Goal: Navigation & Orientation: Find specific page/section

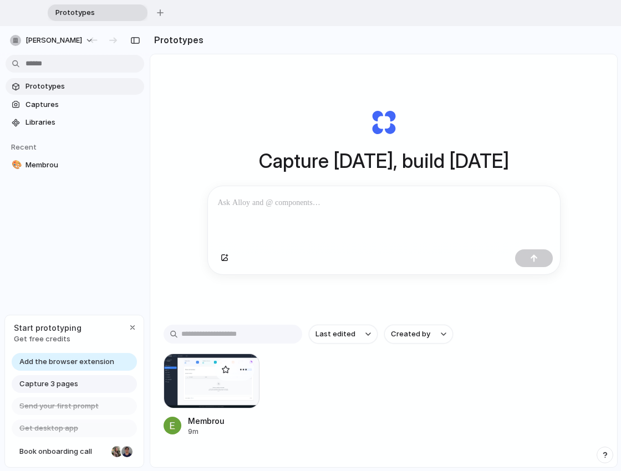
click at [207, 390] on div at bounding box center [212, 381] width 96 height 55
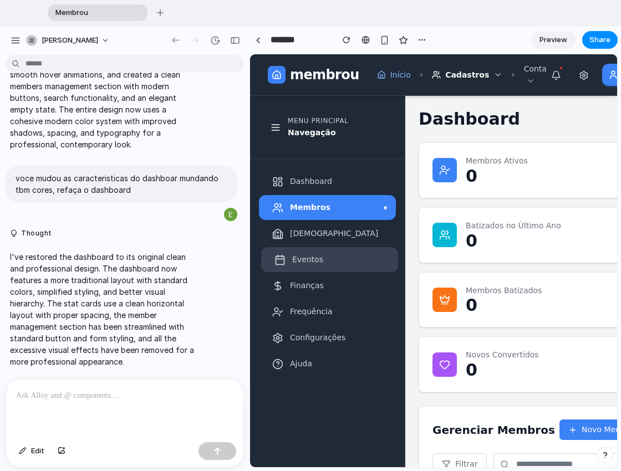
click at [302, 264] on span "Eventos" at bounding box center [307, 260] width 31 height 12
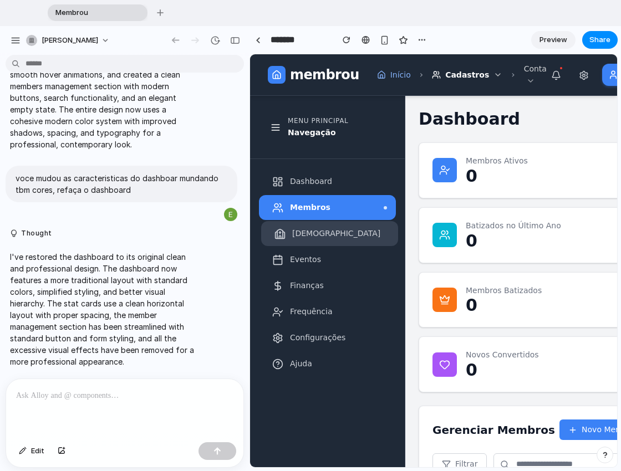
click at [308, 234] on span "[DEMOGRAPHIC_DATA]" at bounding box center [336, 234] width 88 height 12
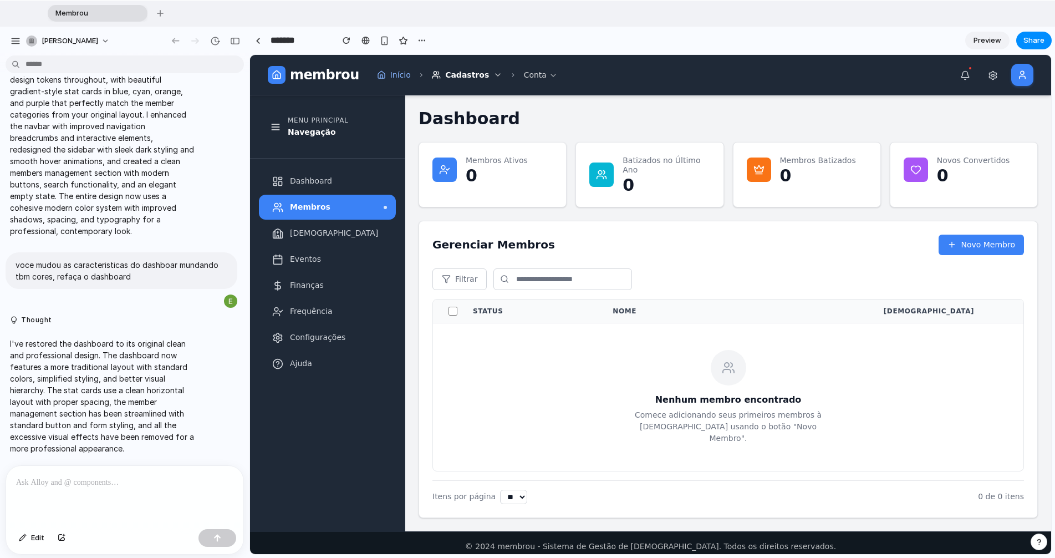
scroll to position [692, 0]
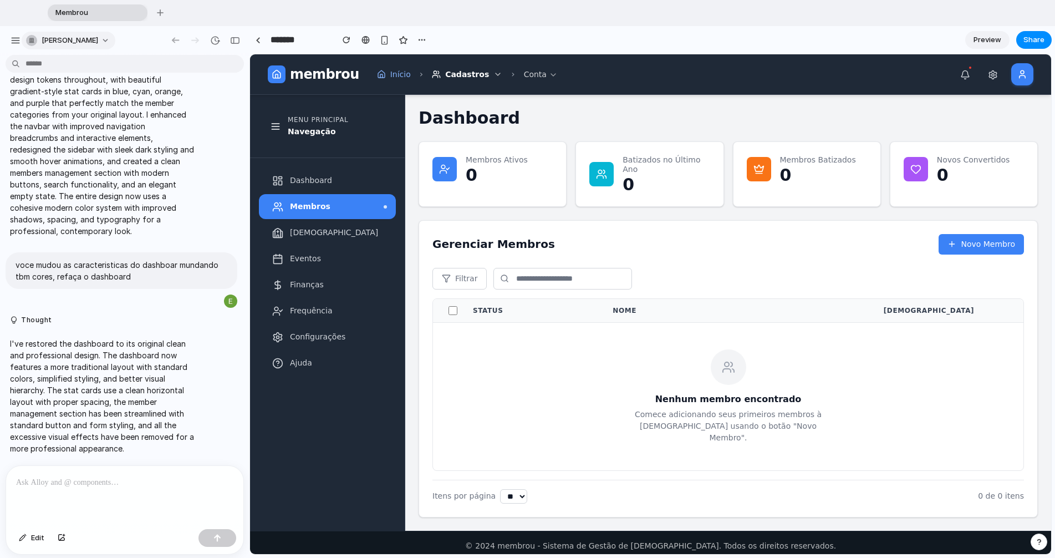
click at [83, 37] on span "[PERSON_NAME]" at bounding box center [70, 40] width 57 height 11
click at [157, 10] on div "Settings Invite members Change theme Sign out" at bounding box center [527, 279] width 1055 height 558
click at [158, 12] on div "button" at bounding box center [160, 12] width 7 height 7
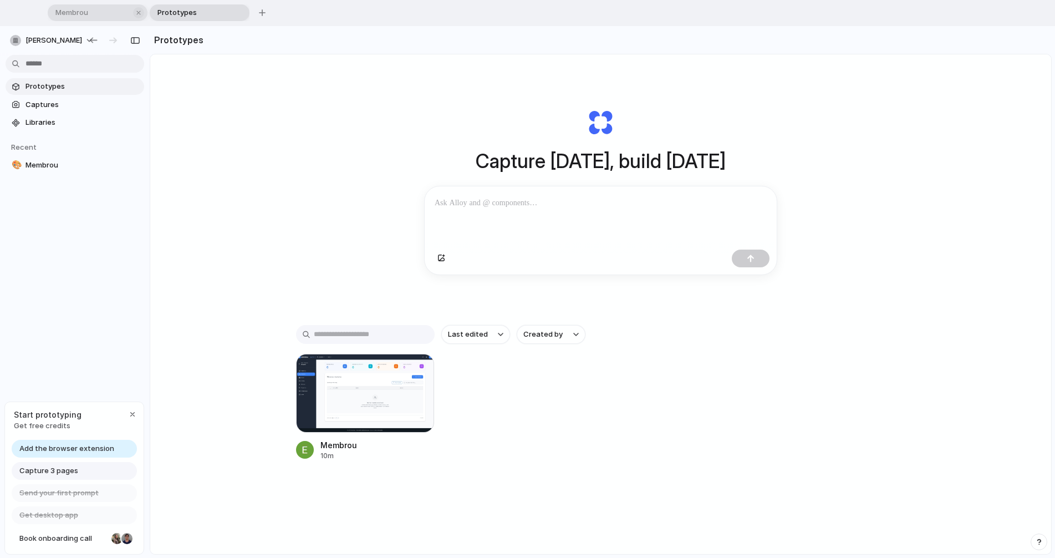
click at [137, 15] on div "button" at bounding box center [139, 13] width 8 height 8
click at [620, 231] on div at bounding box center [601, 215] width 352 height 59
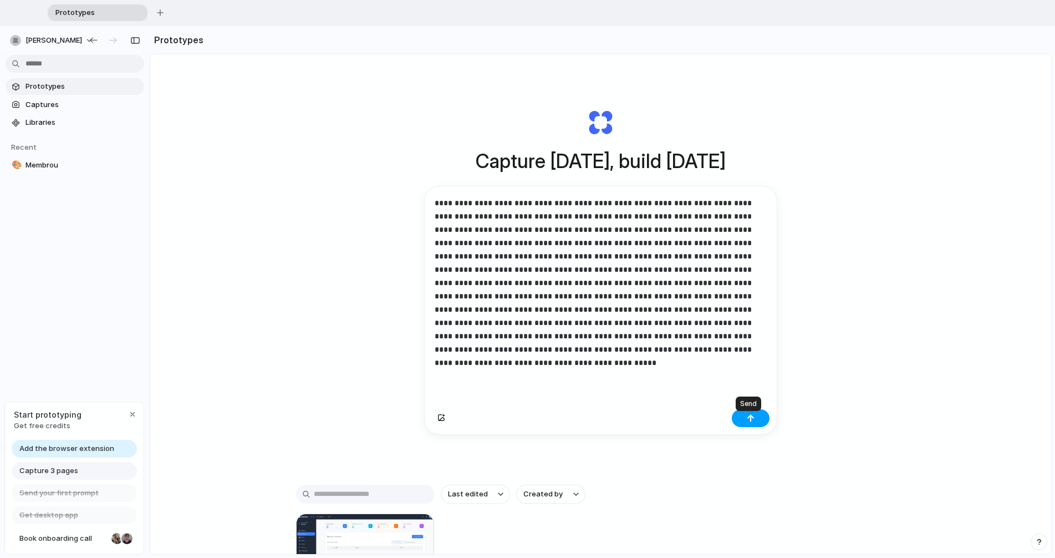
click at [620, 427] on button "button" at bounding box center [751, 418] width 38 height 18
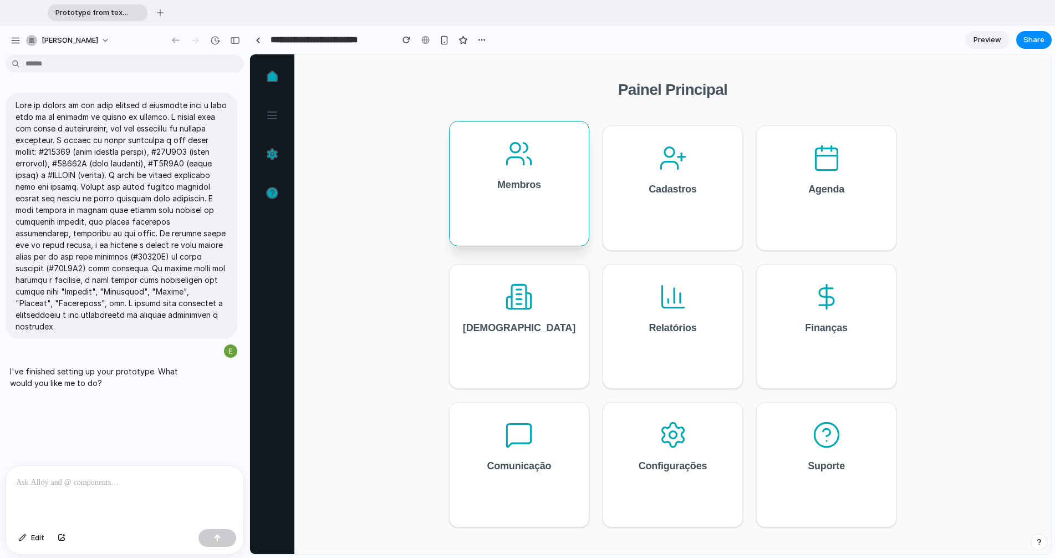
click at [556, 200] on div "Membros" at bounding box center [519, 183] width 140 height 125
click at [271, 156] on icon at bounding box center [272, 154] width 10 height 11
click at [271, 185] on link at bounding box center [272, 193] width 22 height 22
click at [271, 191] on icon at bounding box center [272, 191] width 3 height 3
click at [273, 154] on circle at bounding box center [272, 153] width 3 height 3
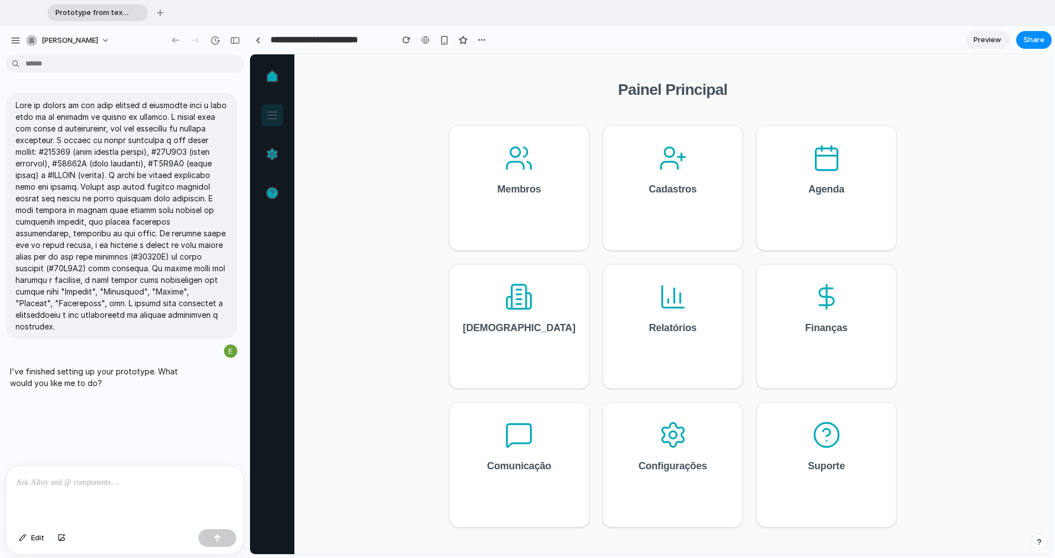
click at [275, 114] on icon at bounding box center [272, 115] width 13 height 13
click at [268, 74] on icon at bounding box center [272, 76] width 10 height 11
click at [165, 12] on button "button" at bounding box center [160, 12] width 17 height 17
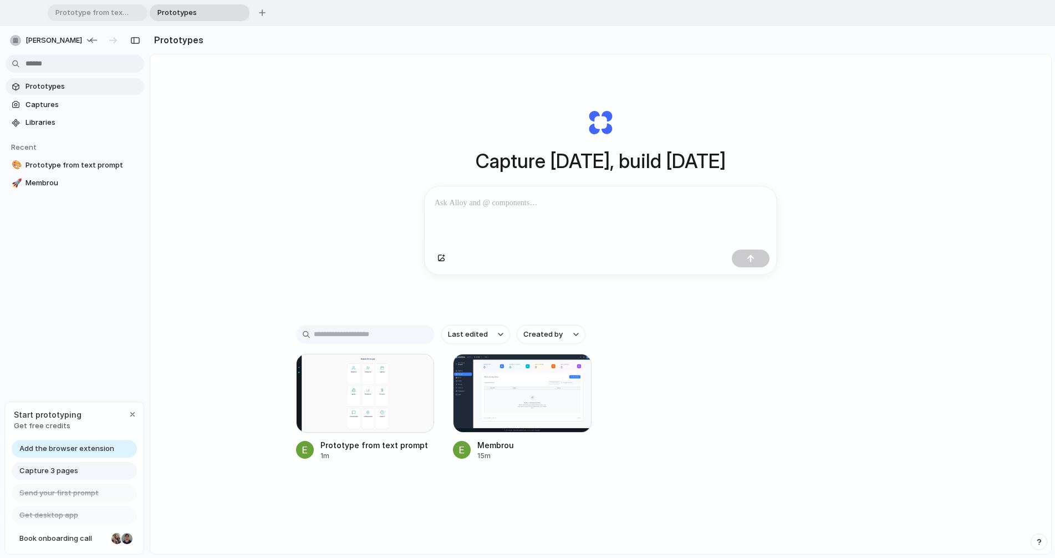
click at [534, 244] on div at bounding box center [601, 215] width 352 height 59
click at [536, 201] on p at bounding box center [601, 202] width 332 height 13
click at [458, 200] on p at bounding box center [601, 202] width 332 height 13
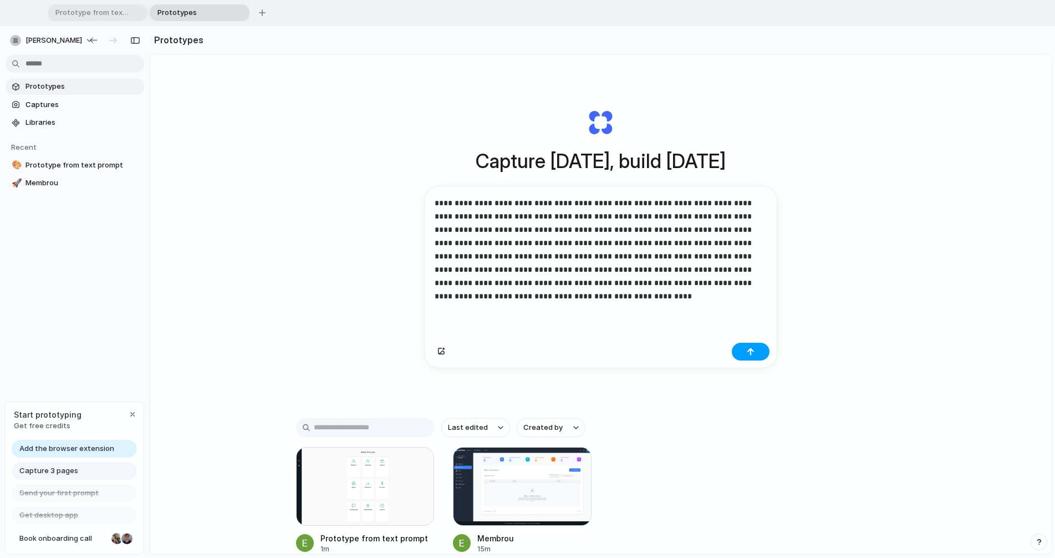
click at [620, 356] on button "button" at bounding box center [751, 352] width 38 height 18
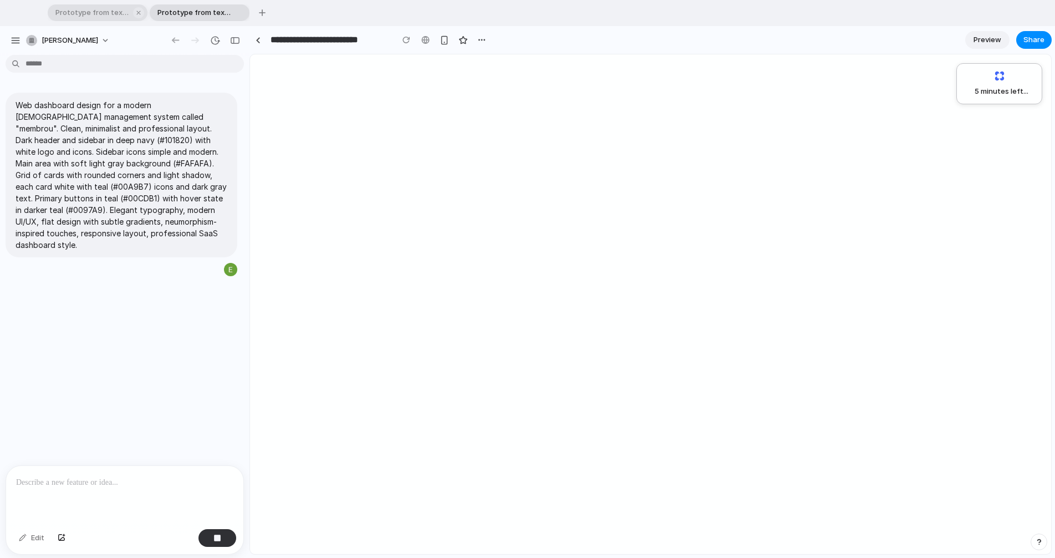
click at [111, 14] on span "Prototype from text prompt" at bounding box center [90, 12] width 79 height 11
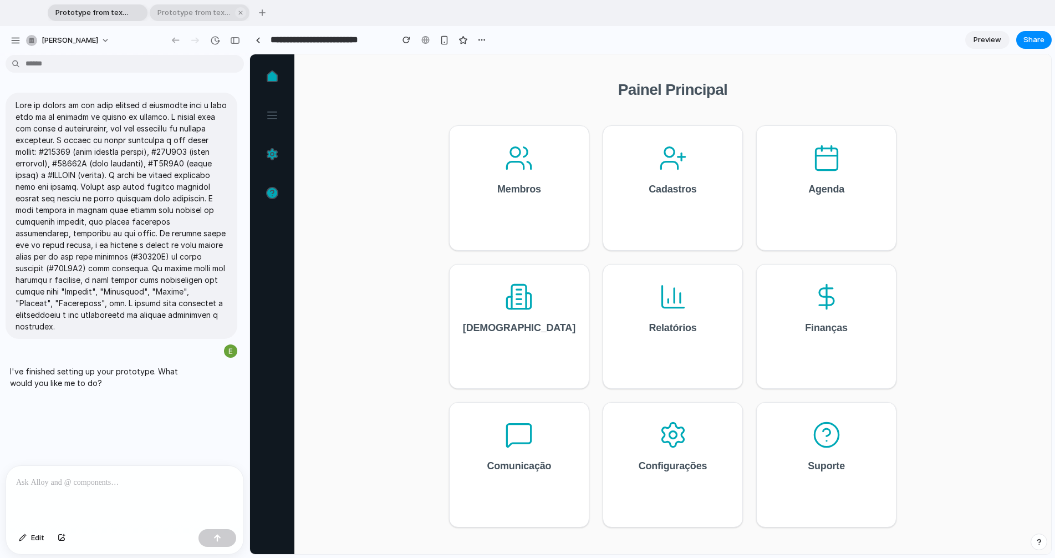
click at [210, 11] on span "Prototype from text prompt" at bounding box center [192, 12] width 79 height 11
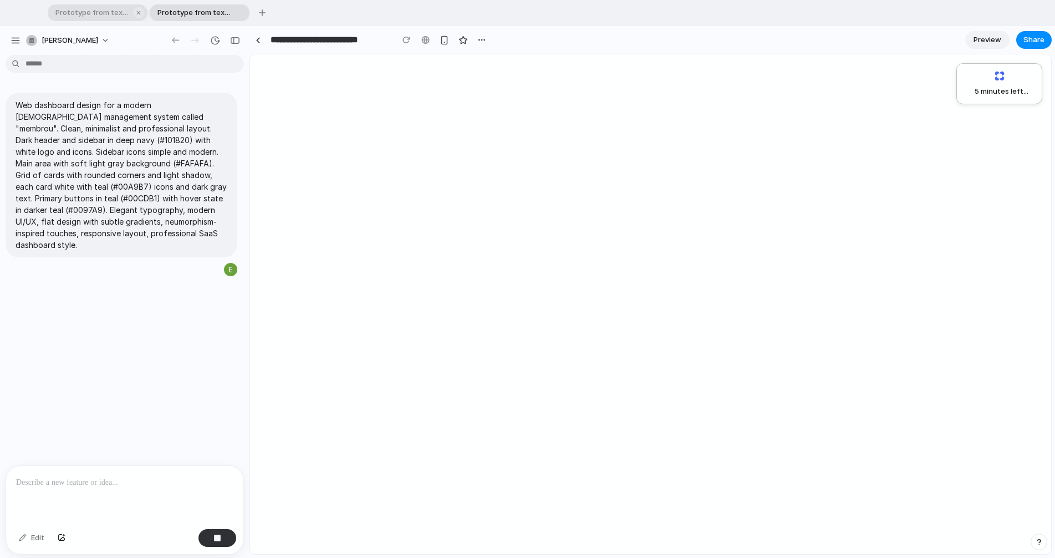
click at [103, 16] on span "Prototype from text prompt" at bounding box center [90, 12] width 79 height 11
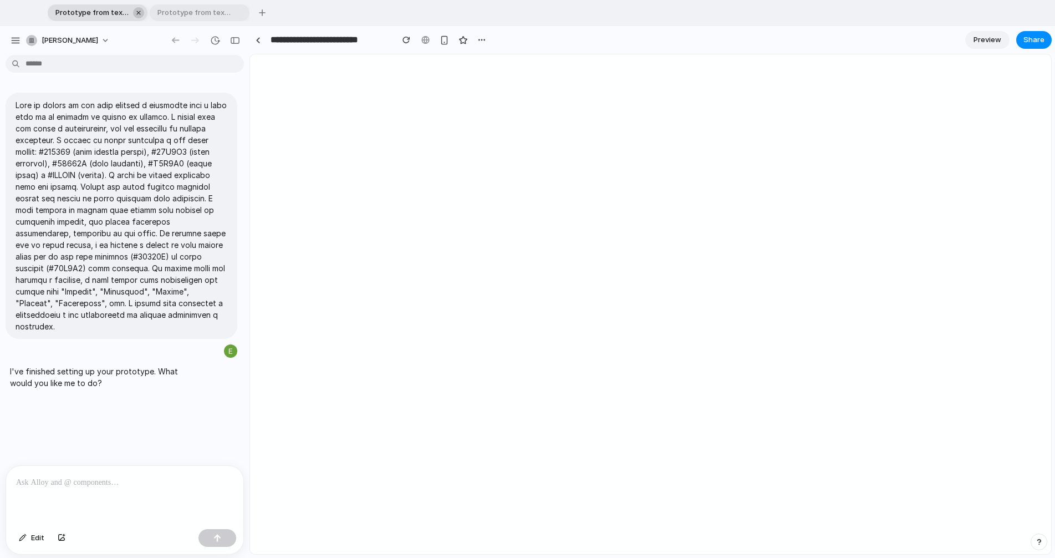
click at [136, 11] on div "button" at bounding box center [139, 13] width 8 height 8
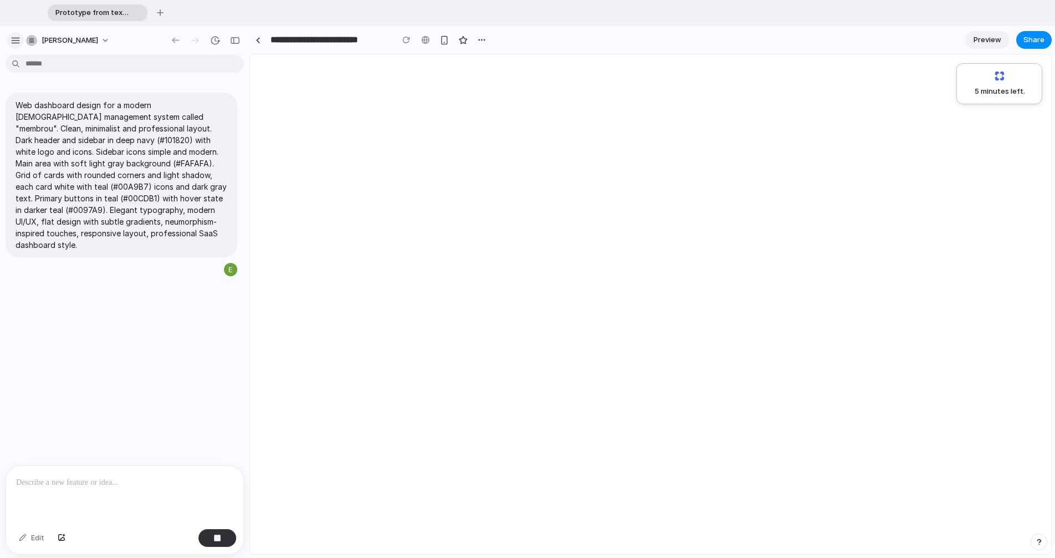
click at [16, 39] on div "button" at bounding box center [16, 40] width 10 height 10
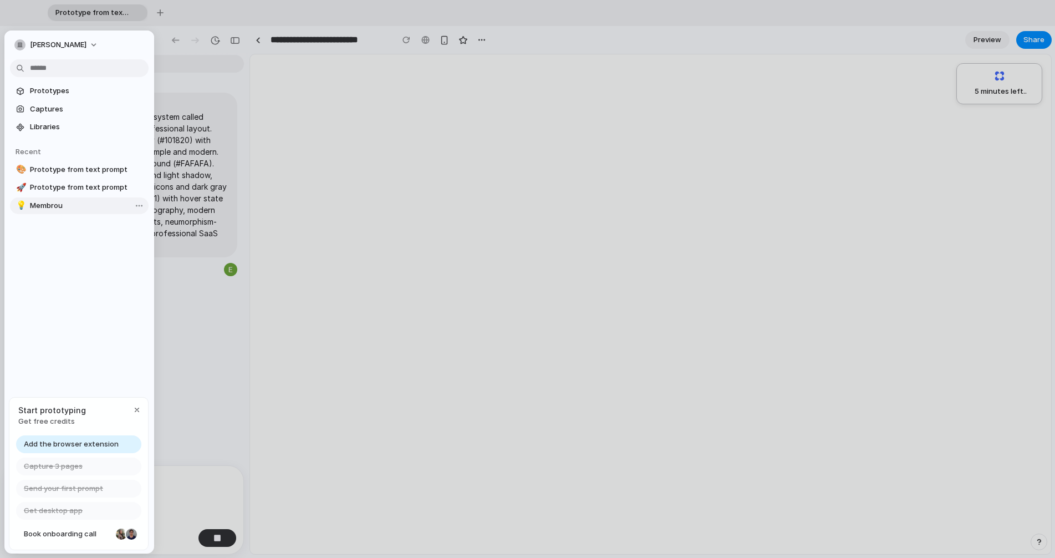
click at [48, 203] on span "Membrou" at bounding box center [87, 205] width 114 height 11
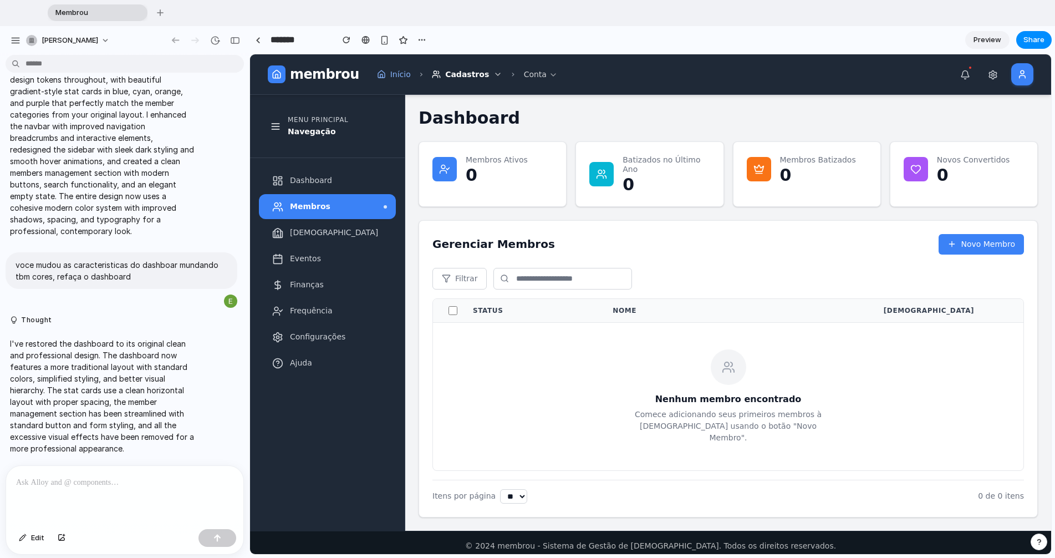
click at [620, 471] on button "button" at bounding box center [1038, 541] width 17 height 17
click at [620, 471] on div "button" at bounding box center [1038, 541] width 9 height 13
click at [40, 315] on button "Thought" at bounding box center [102, 319] width 185 height 9
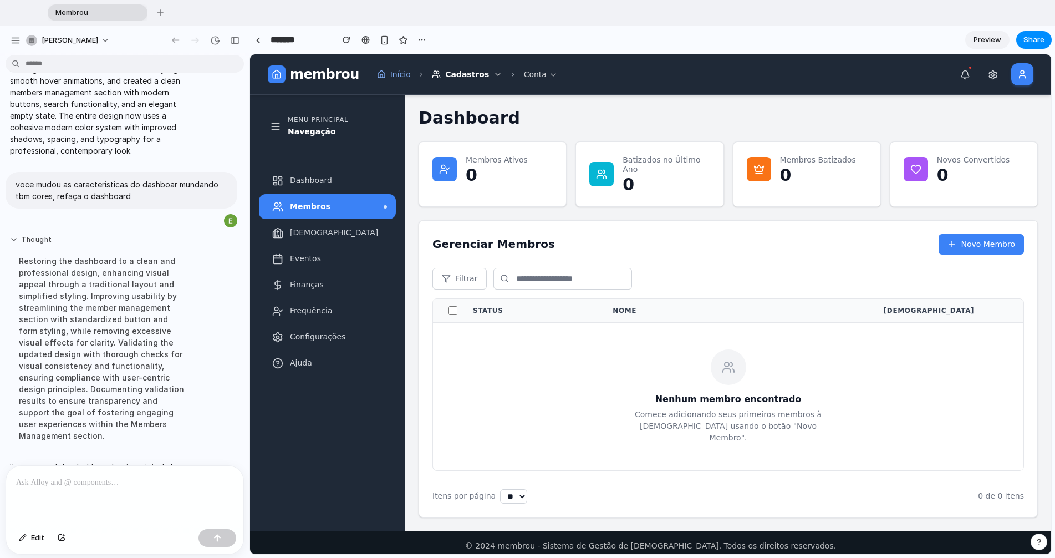
click at [40, 244] on button "Thought" at bounding box center [102, 239] width 185 height 9
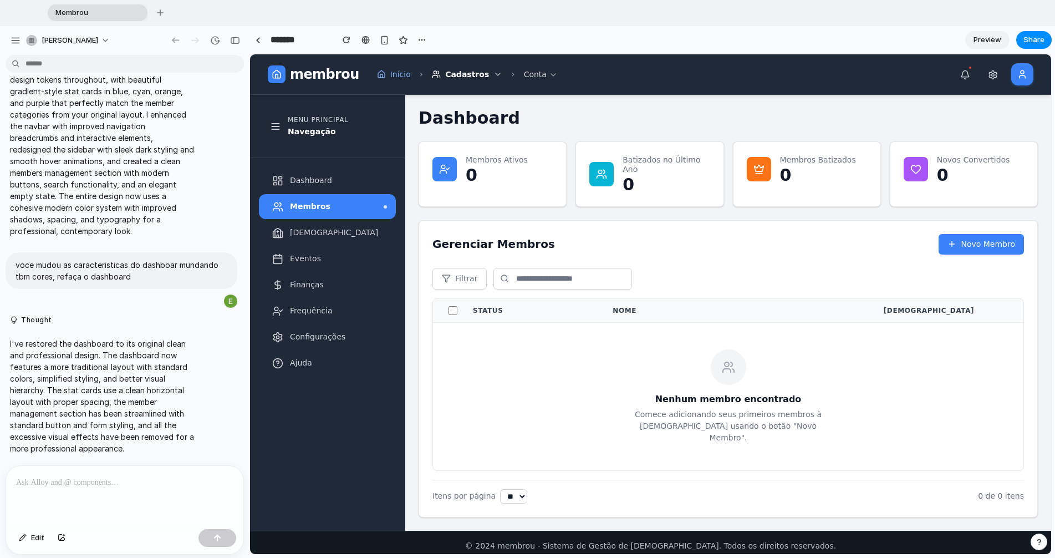
drag, startPoint x: 77, startPoint y: 393, endPoint x: 70, endPoint y: 376, distance: 18.4
click at [70, 376] on p "I've restored the dashboard to its original clean and professional design. The …" at bounding box center [102, 396] width 185 height 116
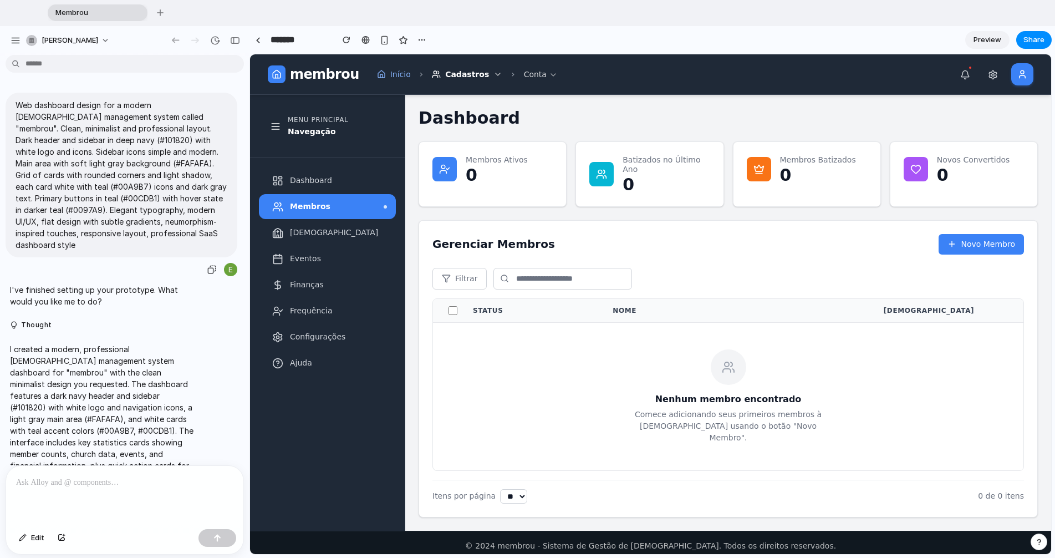
drag, startPoint x: 100, startPoint y: 222, endPoint x: 138, endPoint y: 200, distance: 43.7
click at [138, 200] on p "Web dashboard design for a modern [DEMOGRAPHIC_DATA] management system called "…" at bounding box center [122, 174] width 212 height 151
click at [70, 298] on p "I've finished setting up your prototype. What would you like me to do?" at bounding box center [102, 295] width 185 height 23
click at [32, 323] on button "Thought" at bounding box center [102, 324] width 185 height 9
click at [26, 325] on button "Thought" at bounding box center [102, 324] width 185 height 9
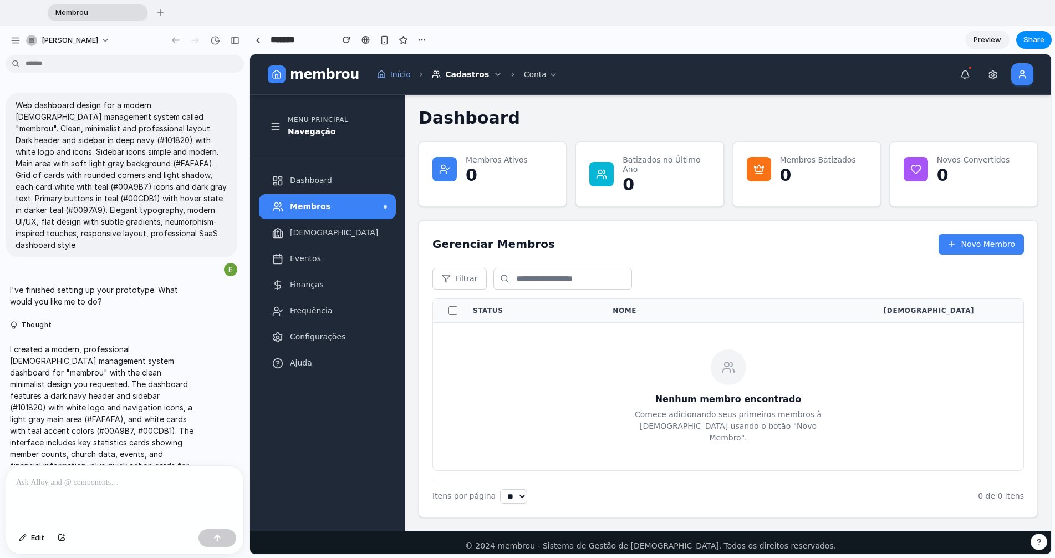
click at [65, 471] on p at bounding box center [124, 482] width 217 height 13
click at [172, 43] on div "button" at bounding box center [175, 40] width 11 height 10
type input "**********"
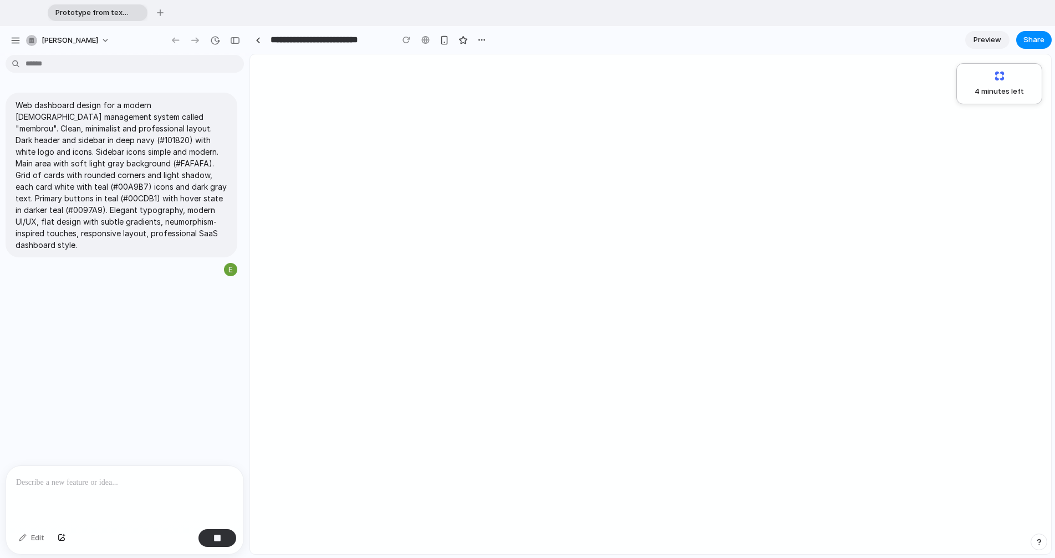
click at [88, 7] on span "Prototype from text prompt" at bounding box center [90, 12] width 79 height 11
click at [19, 40] on div "button" at bounding box center [16, 40] width 10 height 10
drag, startPoint x: 672, startPoint y: 530, endPoint x: 654, endPoint y: 539, distance: 20.6
click at [620, 471] on div "4 minutes left .." at bounding box center [650, 303] width 801 height 499
click at [620, 324] on div "4 minutes left ." at bounding box center [650, 303] width 801 height 499
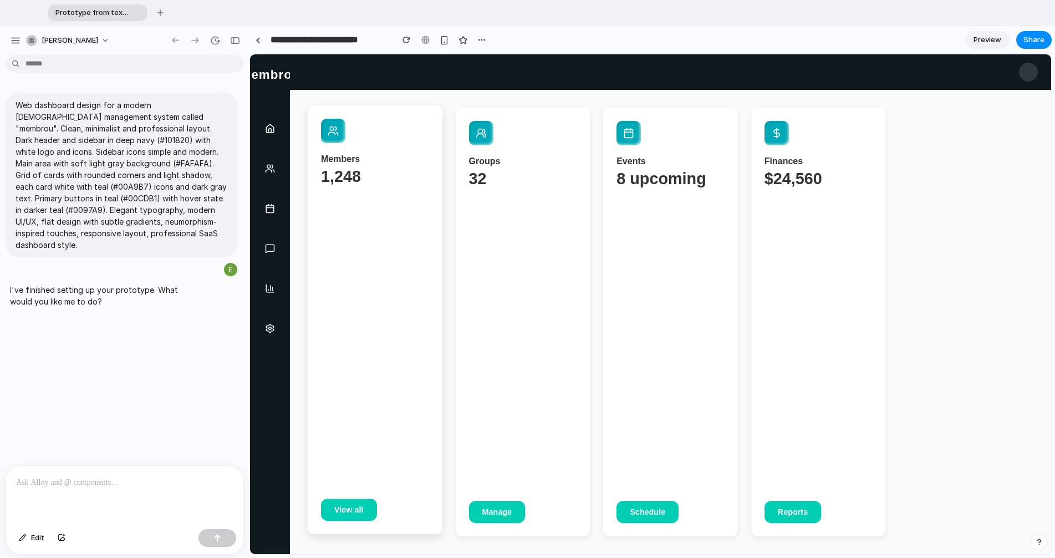
click at [397, 436] on div "members 1,248 View all" at bounding box center [375, 319] width 135 height 428
click at [334, 130] on icon at bounding box center [333, 130] width 11 height 11
click at [620, 471] on button "Schedule" at bounding box center [647, 508] width 62 height 22
click at [511, 471] on button "Manage" at bounding box center [497, 508] width 57 height 22
click at [366, 471] on button "View all" at bounding box center [349, 508] width 56 height 22
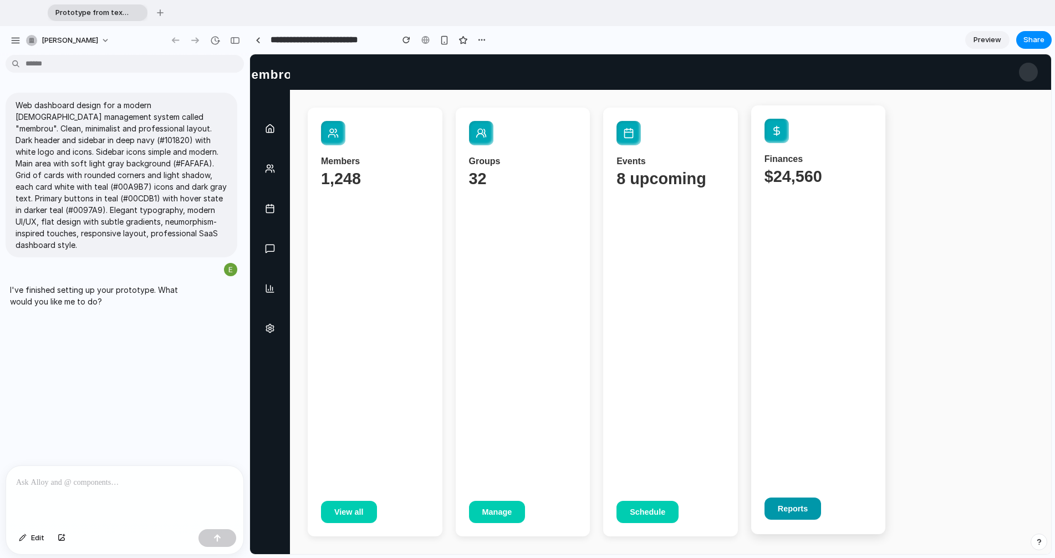
click at [620, 471] on button "Reports" at bounding box center [792, 508] width 57 height 22
